Goal: Transaction & Acquisition: Purchase product/service

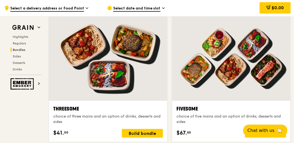
scroll to position [880, 0]
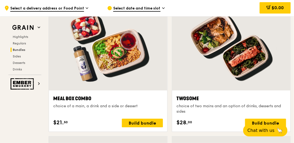
click at [206, 60] on div at bounding box center [231, 46] width 118 height 88
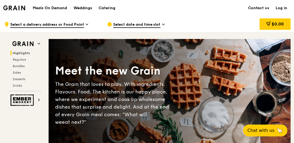
scroll to position [0, 0]
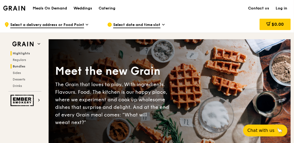
click at [19, 67] on span "Bundles" at bounding box center [19, 66] width 13 height 4
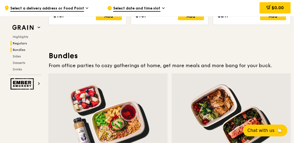
scroll to position [775, 0]
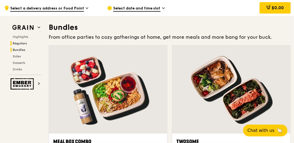
click at [23, 45] on h2 "Regulars" at bounding box center [26, 43] width 31 height 4
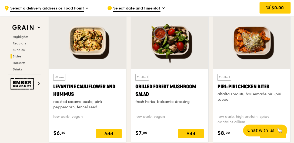
scroll to position [1367, 0]
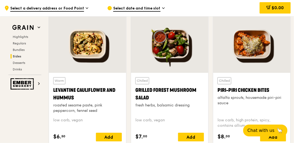
click at [252, 41] on div at bounding box center [251, 44] width 77 height 58
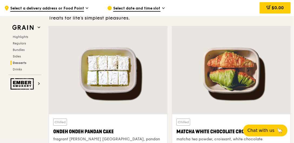
scroll to position [1537, 0]
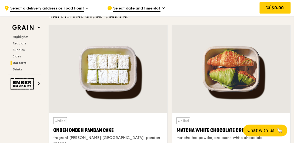
click at [112, 86] on div at bounding box center [108, 69] width 118 height 88
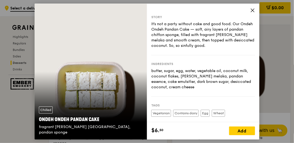
scroll to position [15, 0]
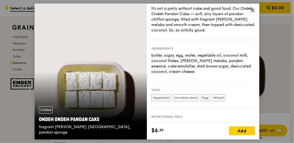
click at [253, 9] on icon at bounding box center [252, 10] width 3 height 3
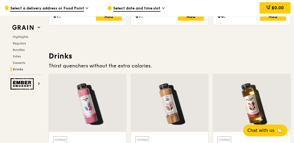
scroll to position [1846, 0]
